Goal: Information Seeking & Learning: Learn about a topic

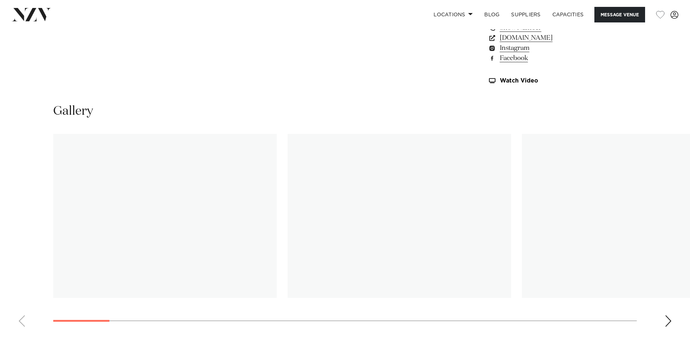
scroll to position [688, 0]
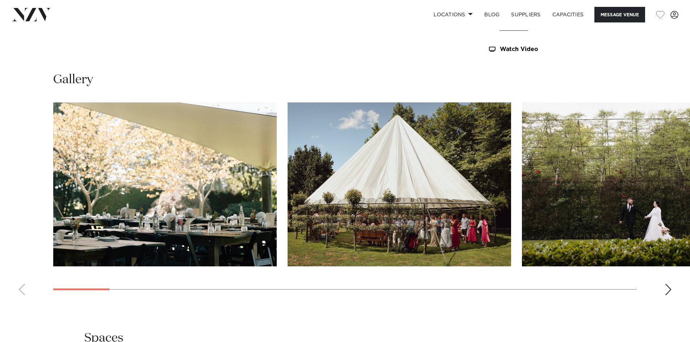
click at [217, 229] on img "1 / 26" at bounding box center [165, 185] width 224 height 164
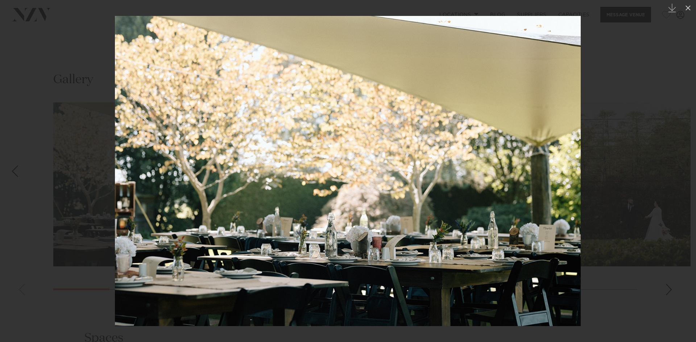
click at [645, 167] on div at bounding box center [348, 171] width 696 height 342
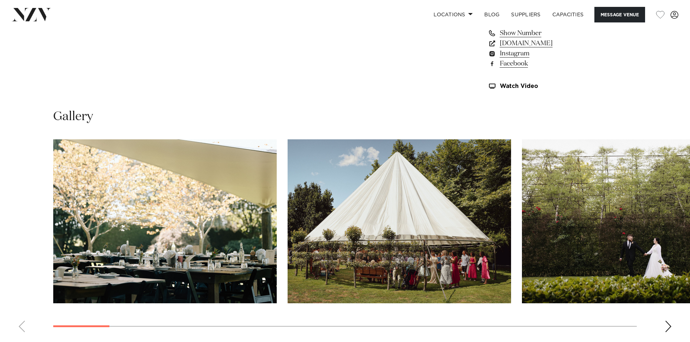
scroll to position [652, 0]
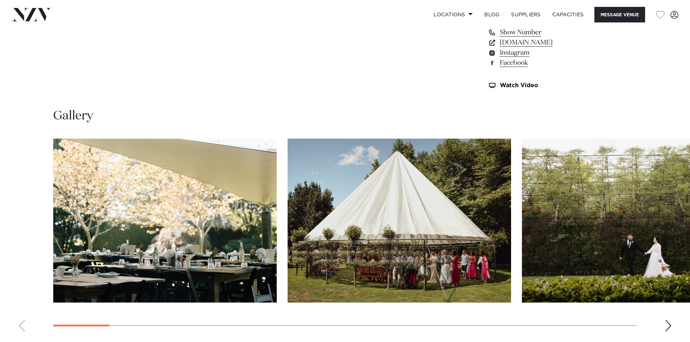
click at [664, 321] on swiper-container at bounding box center [345, 238] width 690 height 199
click at [669, 324] on div "Next slide" at bounding box center [668, 326] width 7 height 12
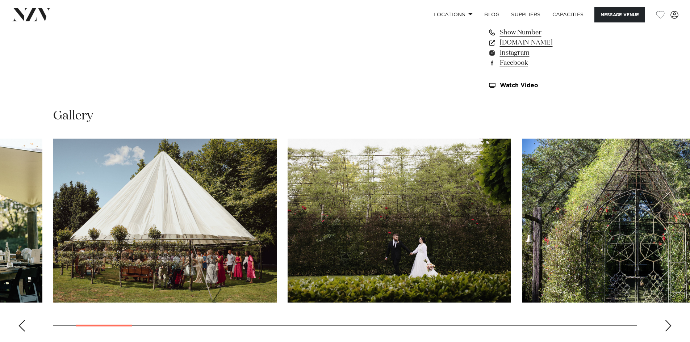
click at [669, 324] on div "Next slide" at bounding box center [668, 326] width 7 height 12
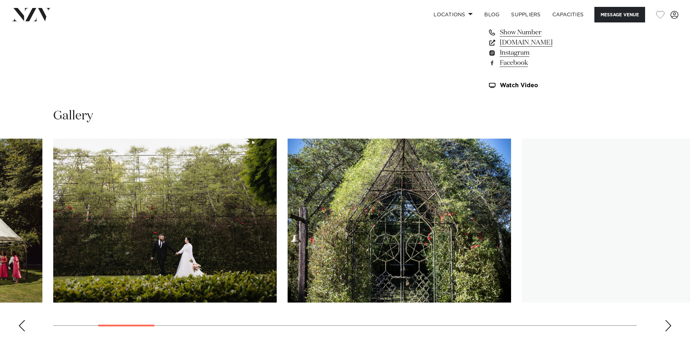
click at [669, 324] on div "Next slide" at bounding box center [668, 326] width 7 height 12
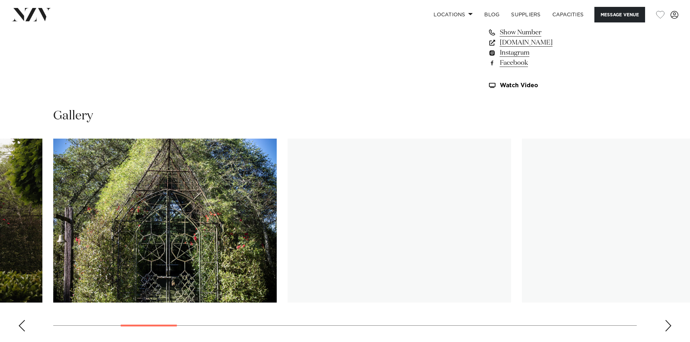
click at [669, 324] on div "Next slide" at bounding box center [668, 326] width 7 height 12
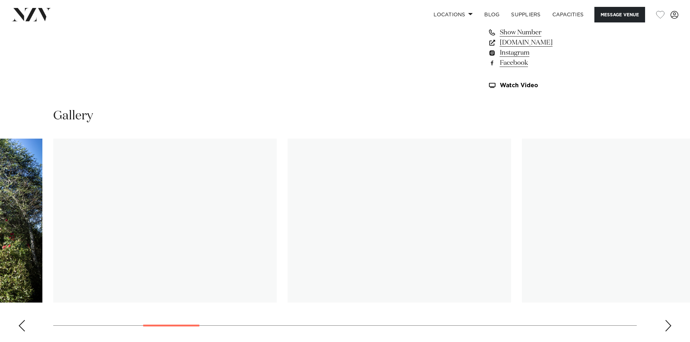
click at [669, 324] on div "Next slide" at bounding box center [668, 326] width 7 height 12
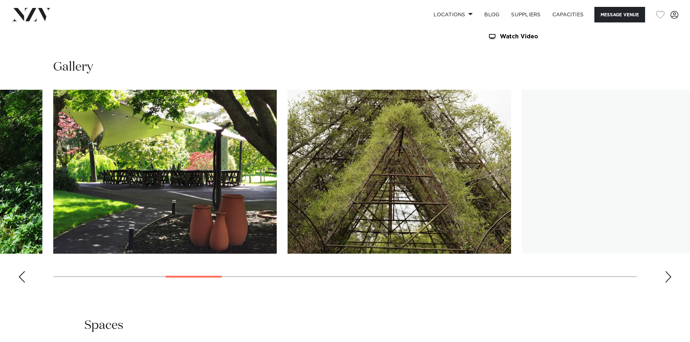
scroll to position [688, 0]
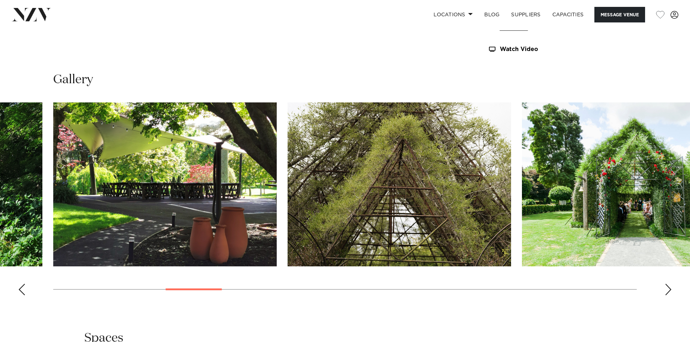
click at [24, 287] on div "Previous slide" at bounding box center [21, 290] width 7 height 12
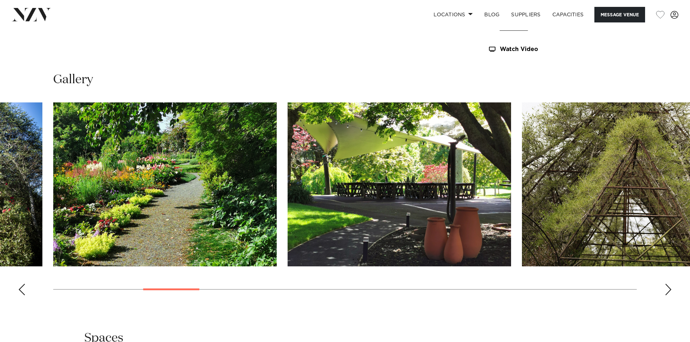
click at [22, 288] on div "Previous slide" at bounding box center [21, 290] width 7 height 12
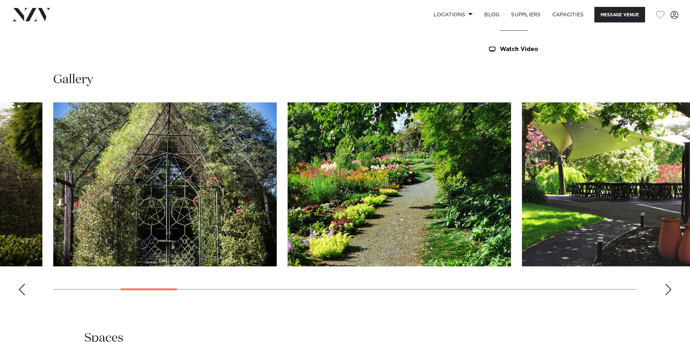
click at [22, 288] on div "Previous slide" at bounding box center [21, 290] width 7 height 12
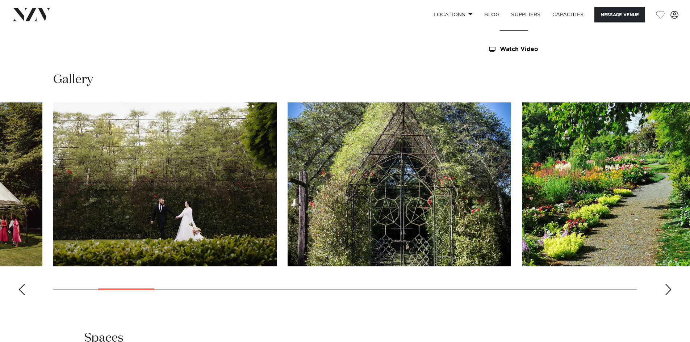
click at [672, 288] on div "Next slide" at bounding box center [668, 290] width 7 height 12
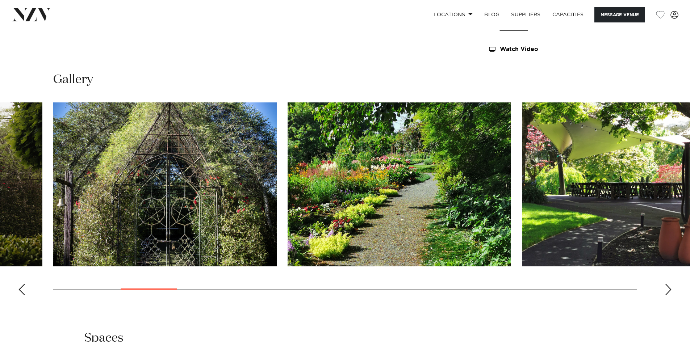
click at [672, 290] on swiper-container at bounding box center [345, 202] width 690 height 199
click at [671, 291] on div "Next slide" at bounding box center [668, 290] width 7 height 12
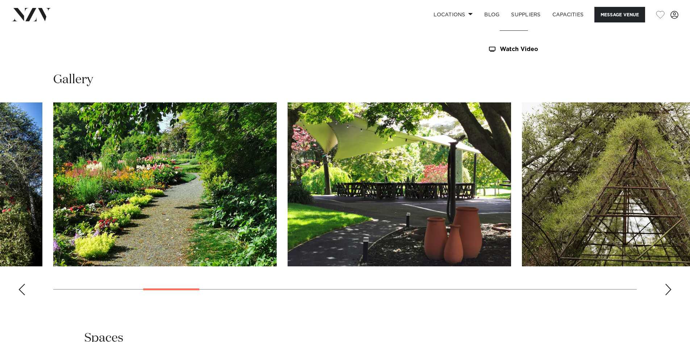
click at [670, 289] on div "Next slide" at bounding box center [668, 290] width 7 height 12
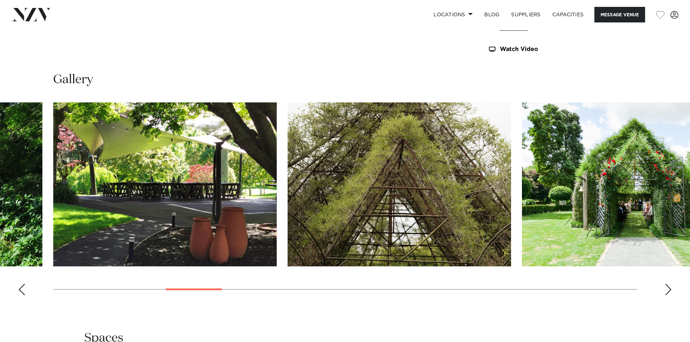
click at [668, 287] on div "Next slide" at bounding box center [668, 290] width 7 height 12
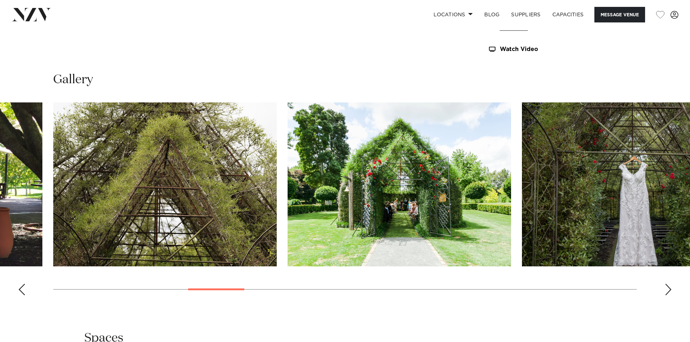
click at [668, 287] on div "Next slide" at bounding box center [668, 290] width 7 height 12
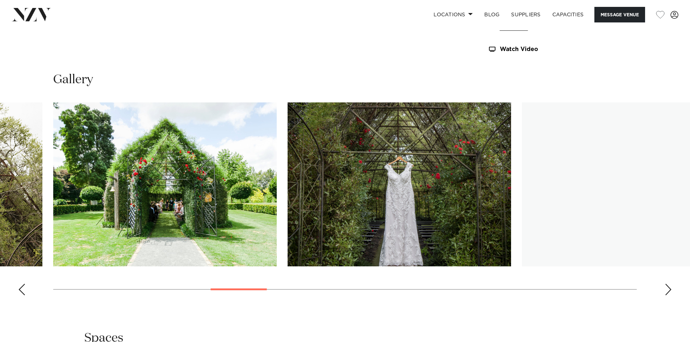
click at [668, 287] on div "Next slide" at bounding box center [668, 290] width 7 height 12
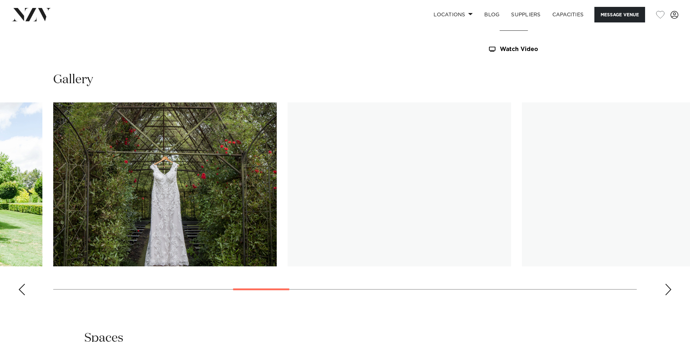
click at [668, 287] on div "Next slide" at bounding box center [668, 290] width 7 height 12
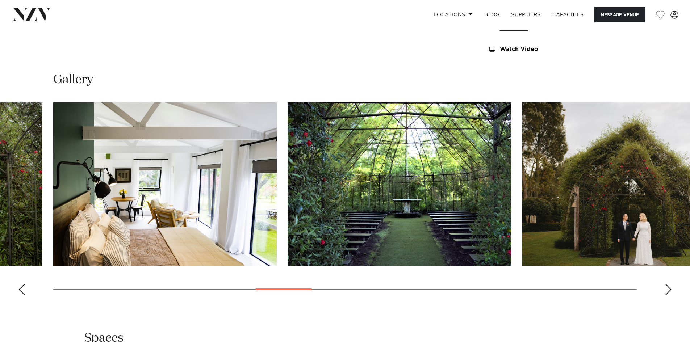
click at [668, 287] on div "Next slide" at bounding box center [668, 290] width 7 height 12
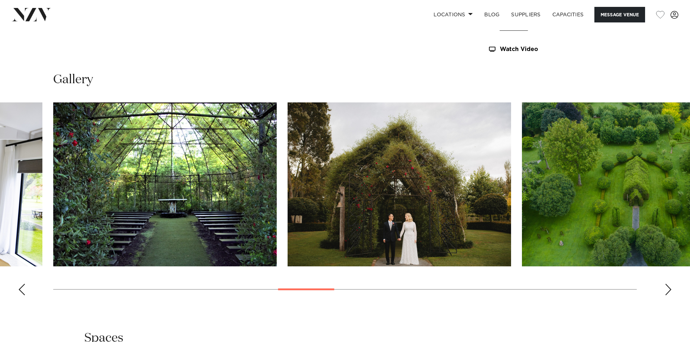
click at [668, 287] on div "Next slide" at bounding box center [668, 290] width 7 height 12
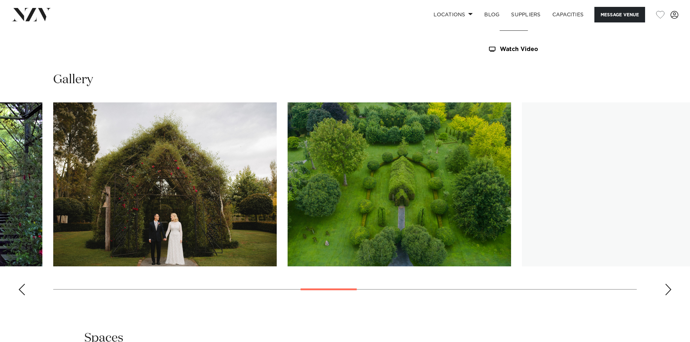
click at [669, 287] on div "Next slide" at bounding box center [668, 290] width 7 height 12
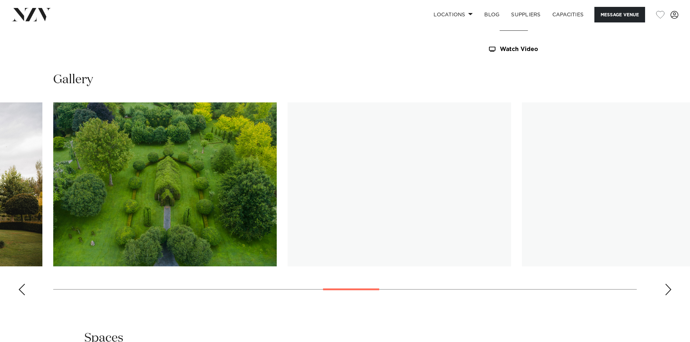
click at [669, 287] on div "Next slide" at bounding box center [668, 290] width 7 height 12
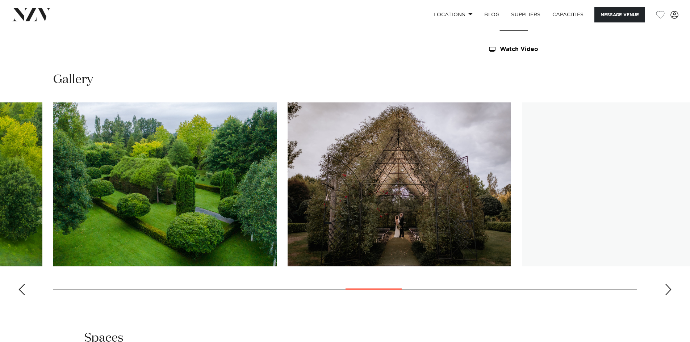
click at [669, 287] on div "Next slide" at bounding box center [668, 290] width 7 height 12
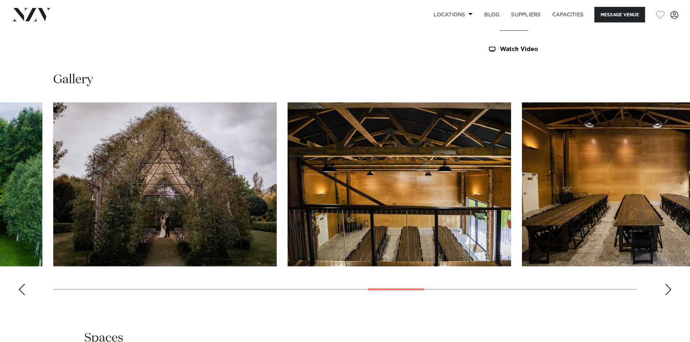
click at [672, 288] on swiper-container at bounding box center [345, 202] width 690 height 199
click at [670, 290] on div "Next slide" at bounding box center [668, 290] width 7 height 12
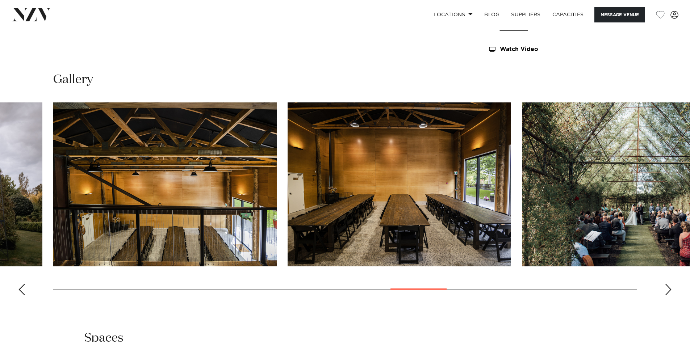
click at [418, 215] on img "17 / 26" at bounding box center [400, 185] width 224 height 164
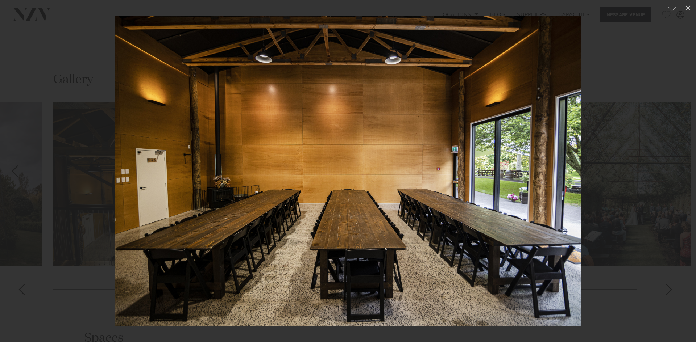
click at [619, 220] on div at bounding box center [348, 171] width 696 height 342
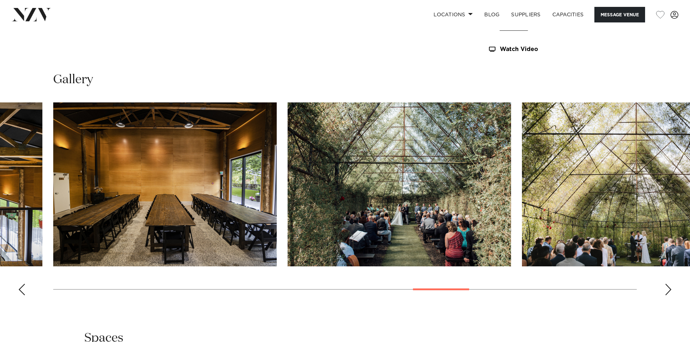
click at [663, 290] on swiper-container at bounding box center [345, 202] width 690 height 199
click at [669, 287] on div "Next slide" at bounding box center [668, 290] width 7 height 12
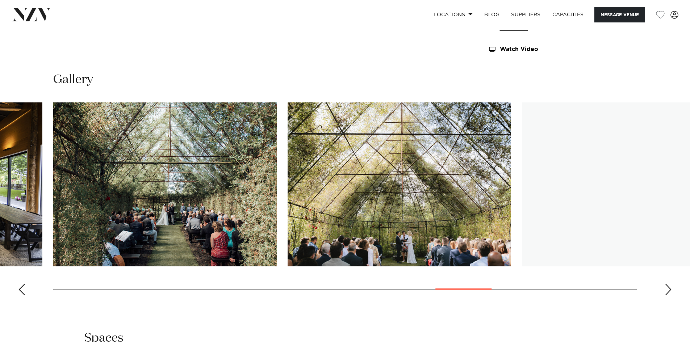
click at [669, 287] on div "Next slide" at bounding box center [668, 290] width 7 height 12
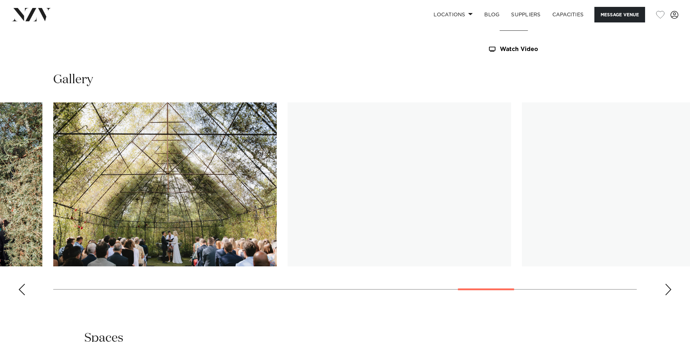
click at [669, 287] on div "Next slide" at bounding box center [668, 290] width 7 height 12
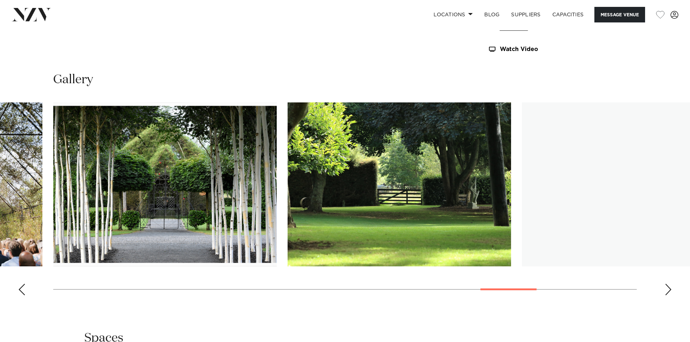
click at [669, 286] on div "Next slide" at bounding box center [668, 290] width 7 height 12
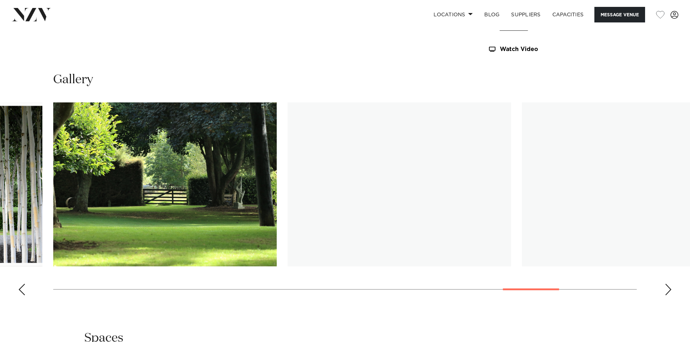
click at [669, 286] on div "Next slide" at bounding box center [668, 290] width 7 height 12
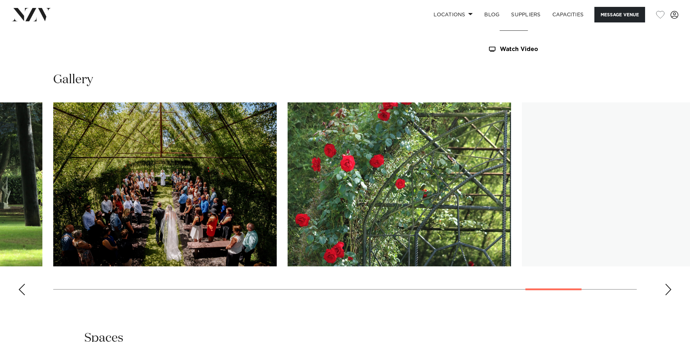
click at [667, 288] on div "Next slide" at bounding box center [668, 290] width 7 height 12
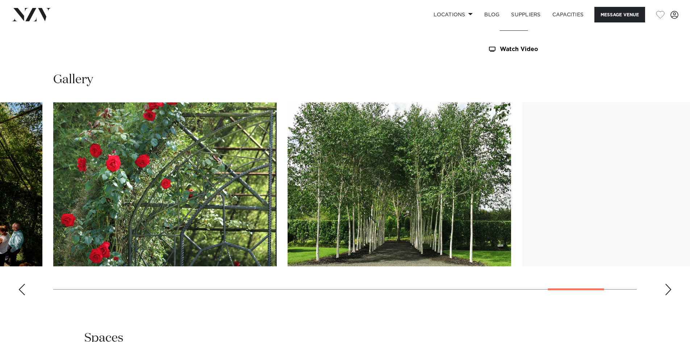
click at [667, 288] on div "Next slide" at bounding box center [668, 290] width 7 height 12
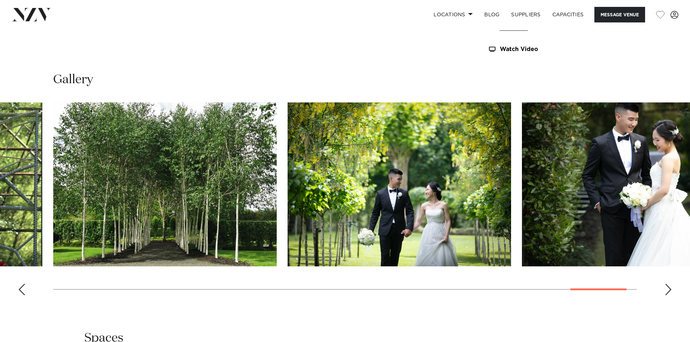
click at [667, 288] on div "Next slide" at bounding box center [668, 290] width 7 height 12
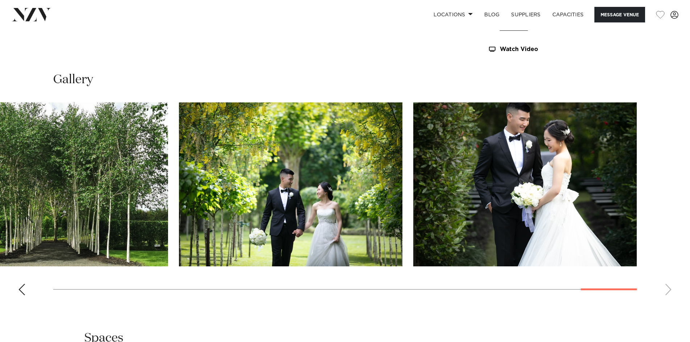
click at [132, 288] on swiper-container at bounding box center [345, 202] width 690 height 199
click at [24, 293] on div "Previous slide" at bounding box center [21, 290] width 7 height 12
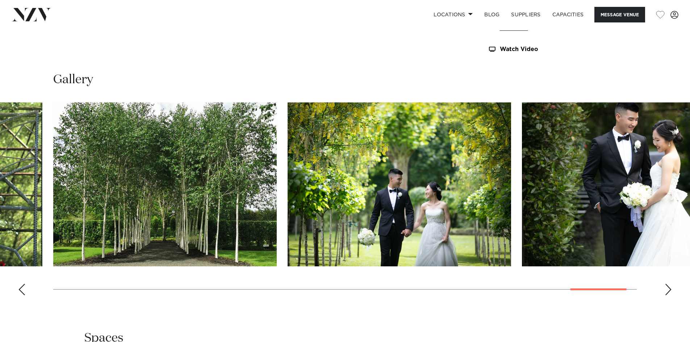
click at [24, 293] on div "Previous slide" at bounding box center [21, 290] width 7 height 12
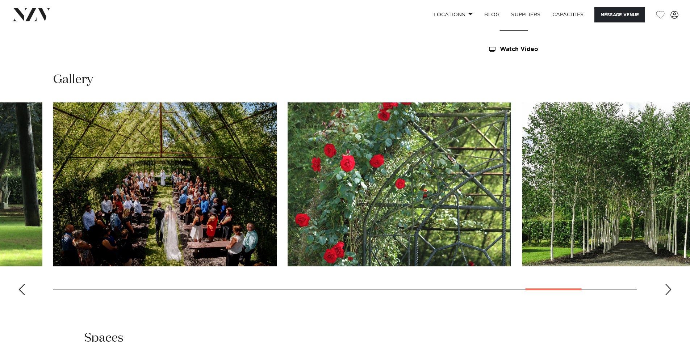
click at [24, 293] on div "Previous slide" at bounding box center [21, 290] width 7 height 12
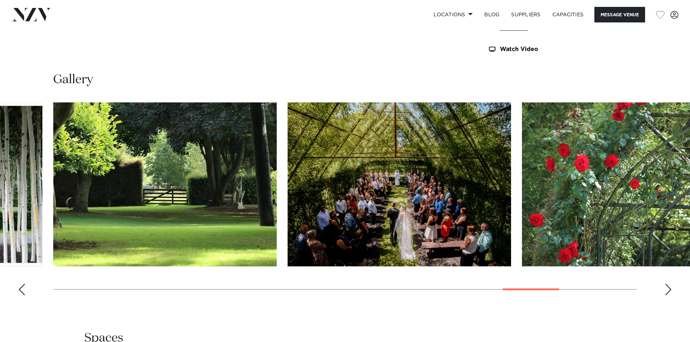
click at [24, 293] on div "Previous slide" at bounding box center [21, 290] width 7 height 12
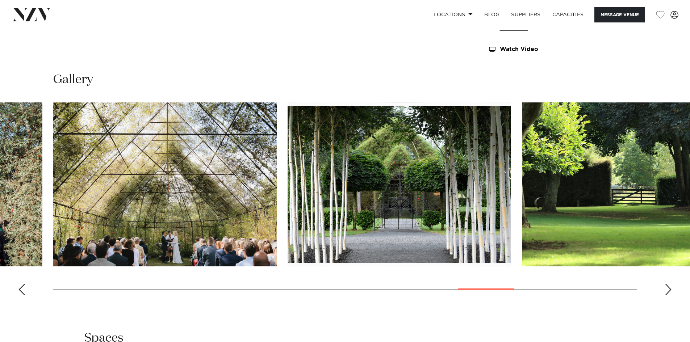
click at [24, 293] on div "Previous slide" at bounding box center [21, 290] width 7 height 12
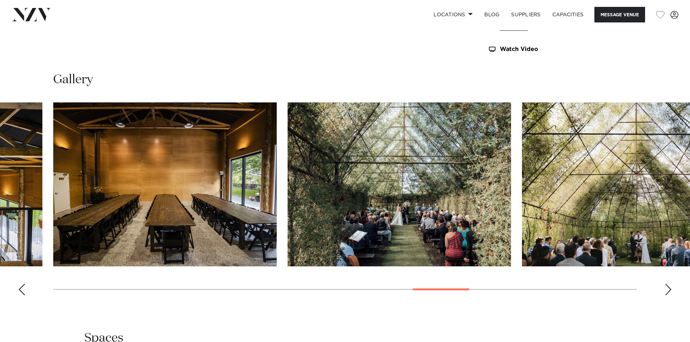
click at [24, 293] on div "Previous slide" at bounding box center [21, 290] width 7 height 12
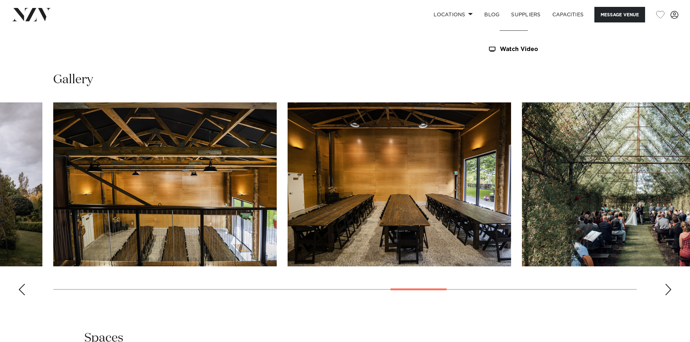
click at [24, 293] on div "Previous slide" at bounding box center [21, 290] width 7 height 12
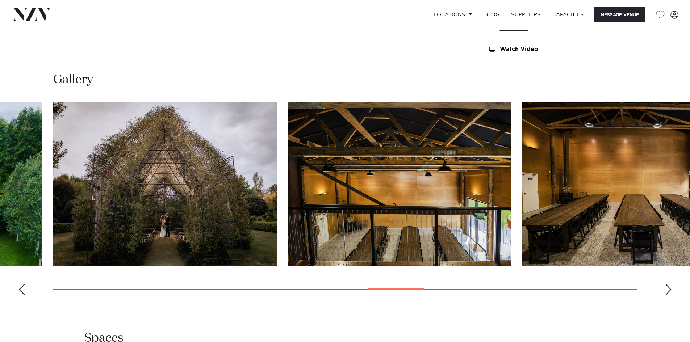
click at [24, 293] on div "Previous slide" at bounding box center [21, 290] width 7 height 12
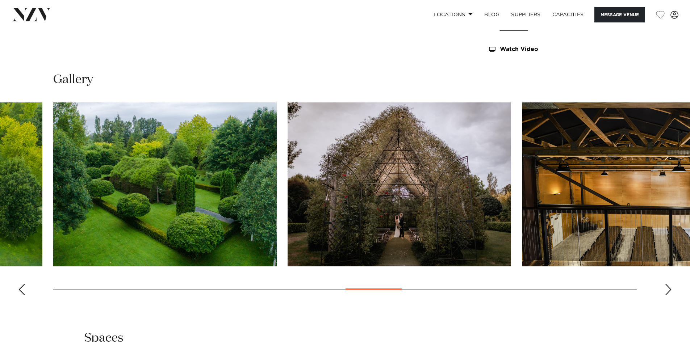
click at [24, 293] on div "Previous slide" at bounding box center [21, 290] width 7 height 12
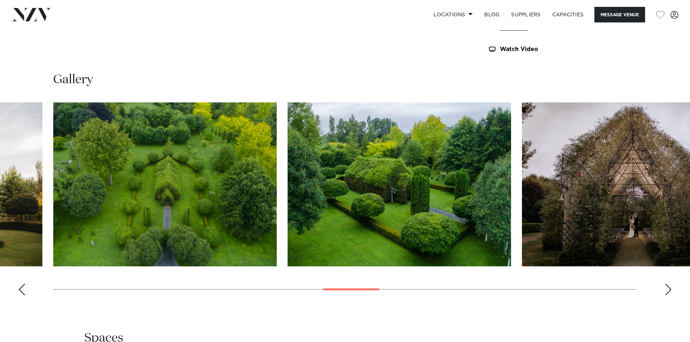
click at [24, 293] on div "Previous slide" at bounding box center [21, 290] width 7 height 12
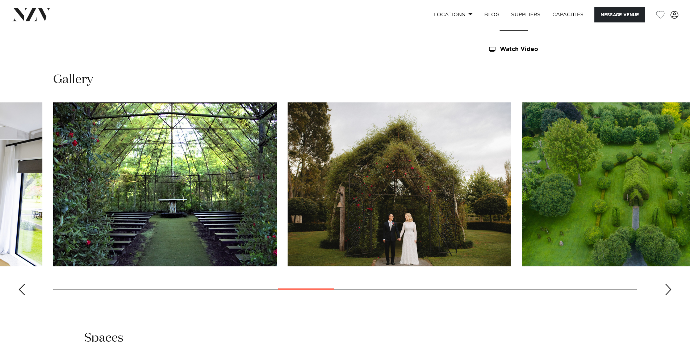
click at [24, 293] on div "Previous slide" at bounding box center [21, 290] width 7 height 12
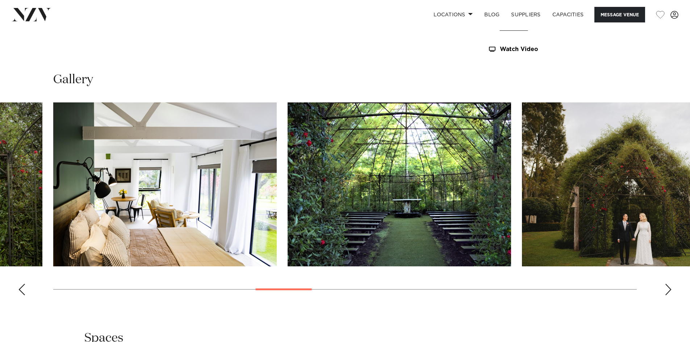
click at [24, 293] on div "Previous slide" at bounding box center [21, 290] width 7 height 12
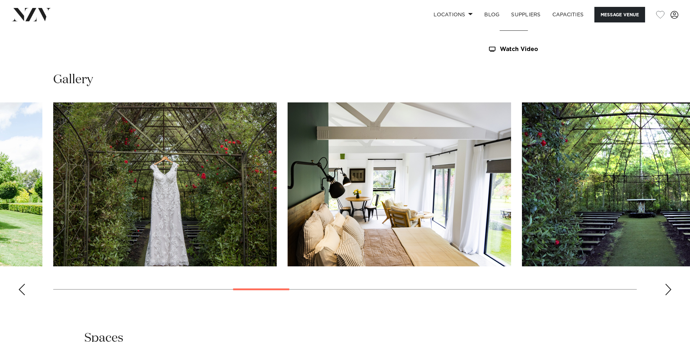
click at [24, 293] on div "Previous slide" at bounding box center [21, 290] width 7 height 12
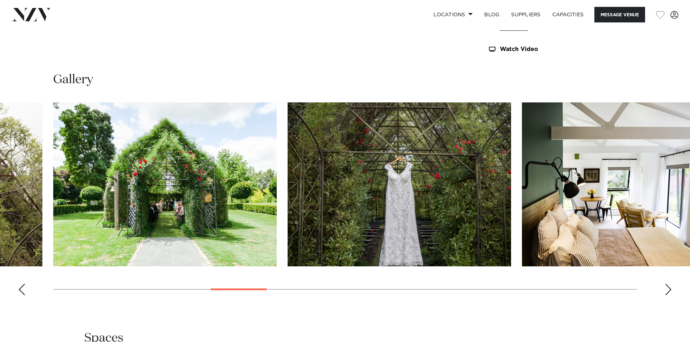
click at [24, 293] on div "Previous slide" at bounding box center [21, 290] width 7 height 12
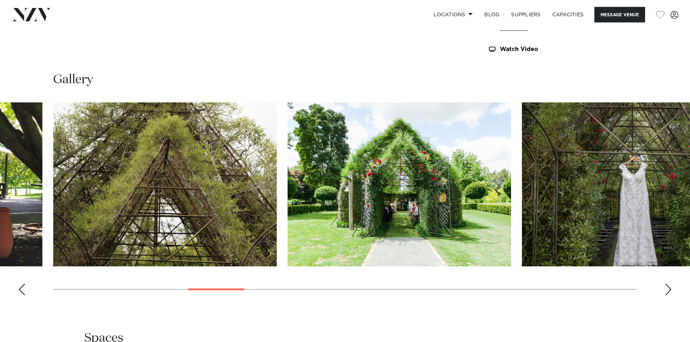
click at [24, 293] on div "Previous slide" at bounding box center [21, 290] width 7 height 12
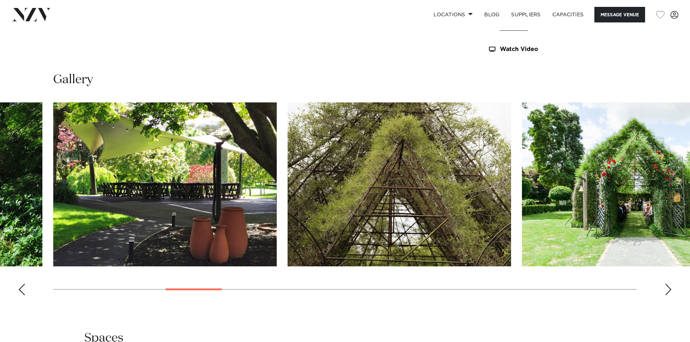
click at [24, 293] on div "Previous slide" at bounding box center [21, 290] width 7 height 12
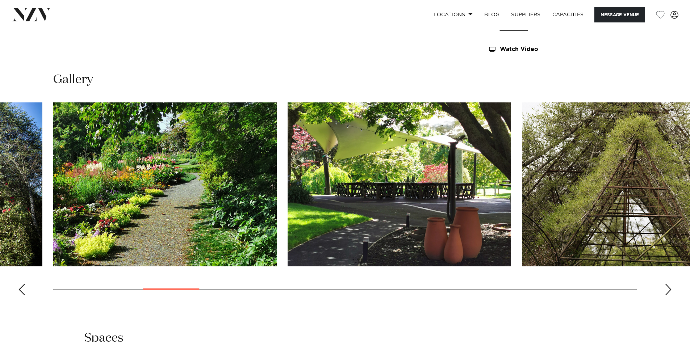
click at [420, 165] on img "6 / 26" at bounding box center [400, 185] width 224 height 164
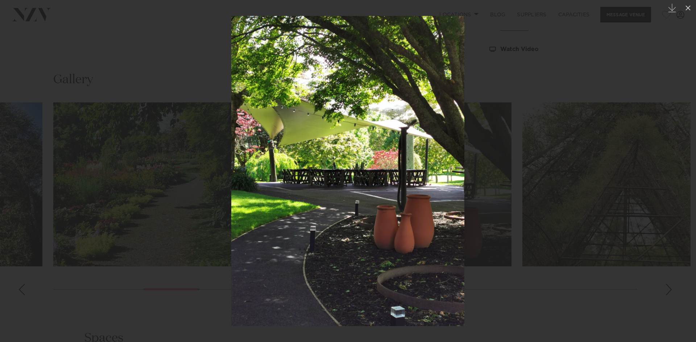
click at [530, 83] on div at bounding box center [348, 171] width 696 height 342
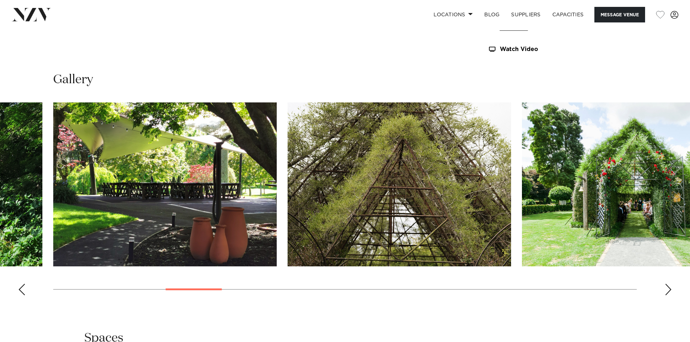
click at [19, 294] on div "Previous slide" at bounding box center [21, 290] width 7 height 12
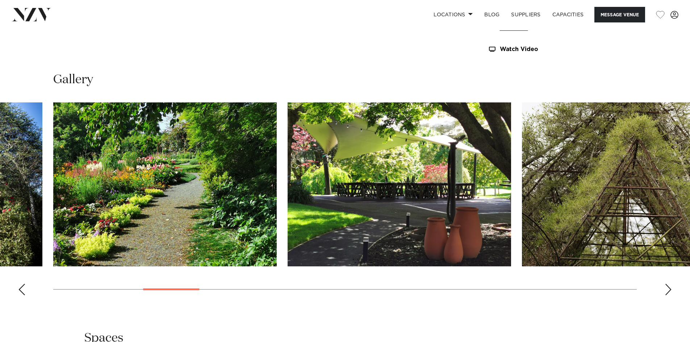
click at [20, 292] on div "Previous slide" at bounding box center [21, 290] width 7 height 12
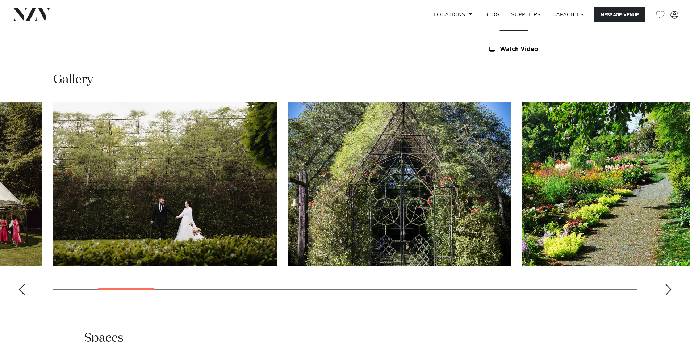
click at [20, 292] on div "Previous slide" at bounding box center [21, 290] width 7 height 12
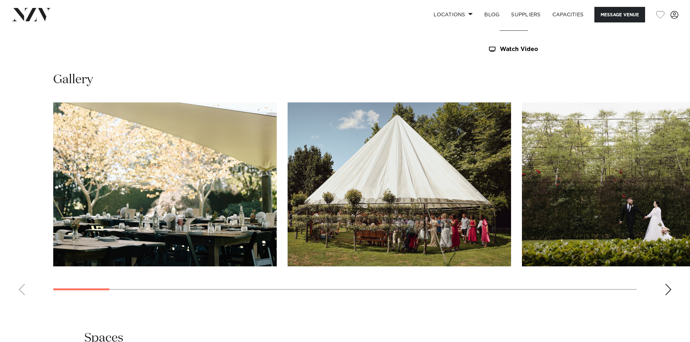
click at [20, 292] on swiper-container at bounding box center [345, 202] width 690 height 199
